Goal: Task Accomplishment & Management: Use online tool/utility

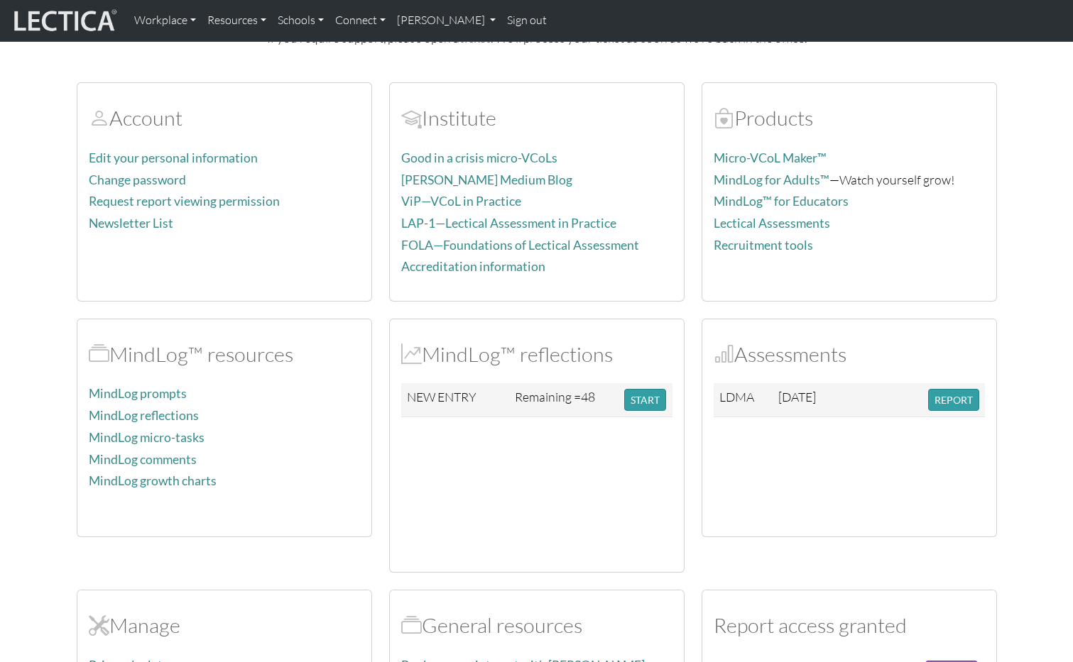
scroll to position [175, 0]
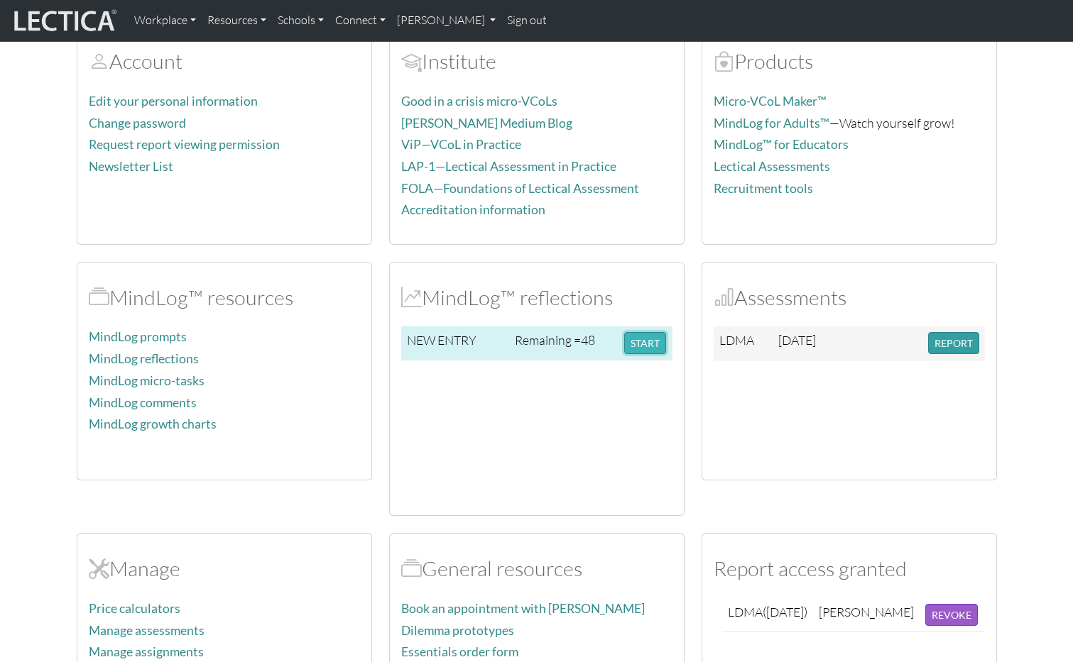
click at [644, 339] on button "START" at bounding box center [645, 343] width 42 height 22
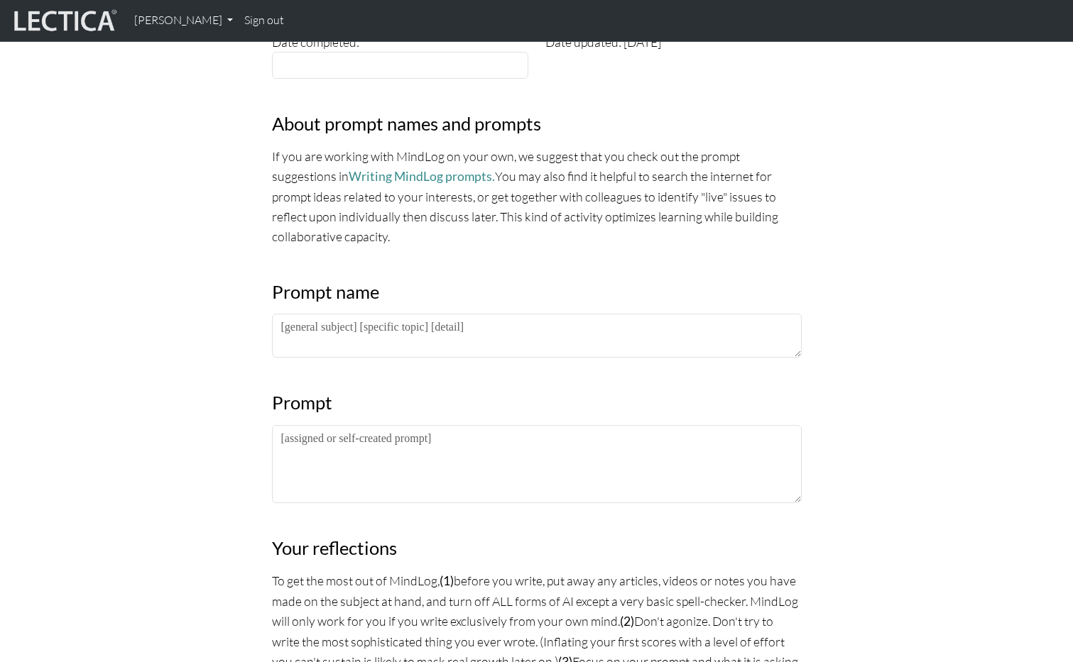
scroll to position [559, 0]
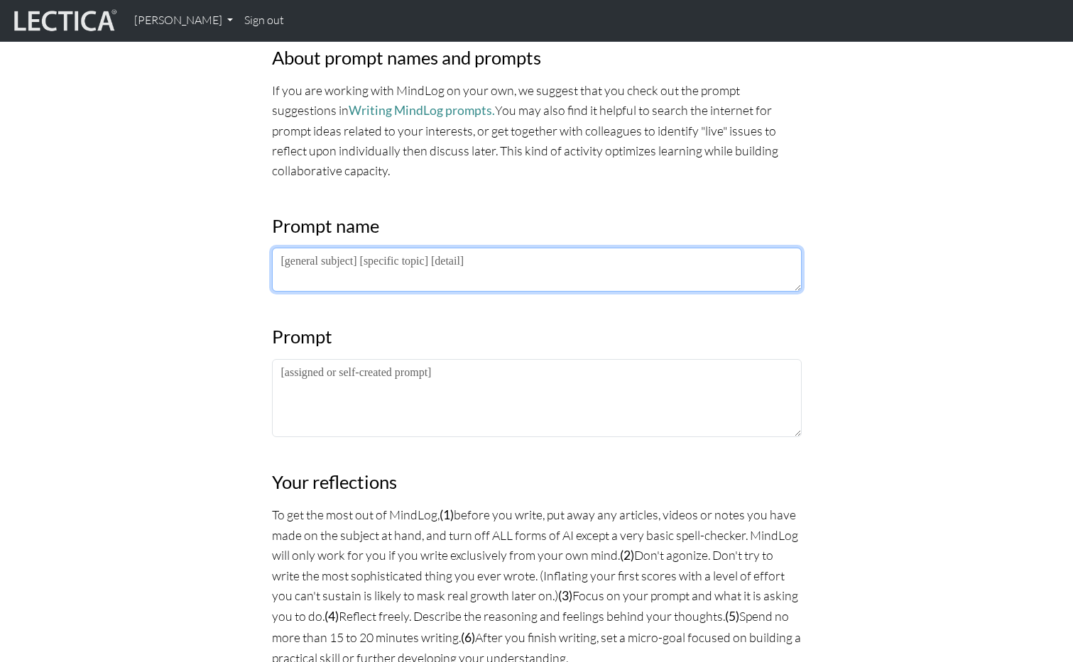
click at [398, 274] on textarea at bounding box center [537, 270] width 530 height 44
type textarea "d"
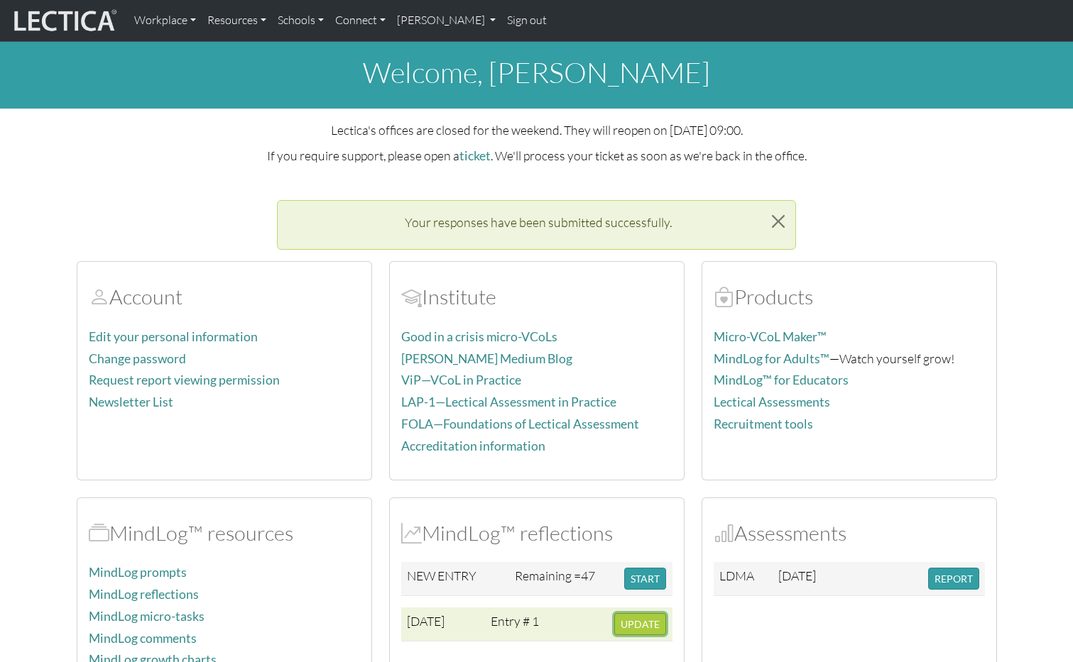
click at [643, 621] on span "UPDATE" at bounding box center [639, 624] width 39 height 12
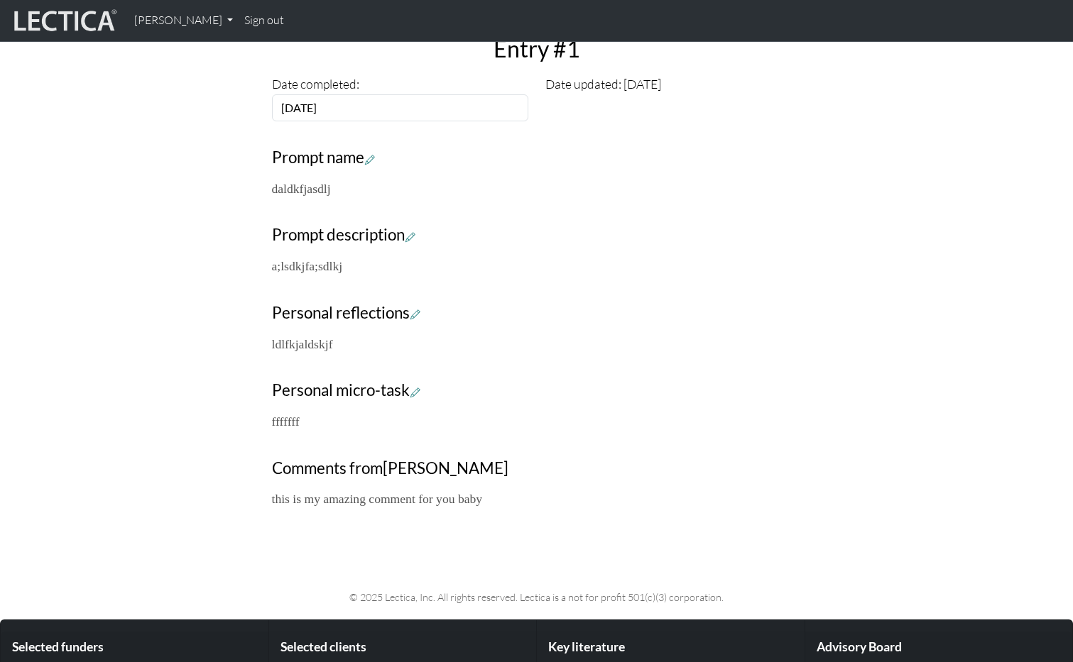
scroll to position [532, 0]
